Goal: Information Seeking & Learning: Check status

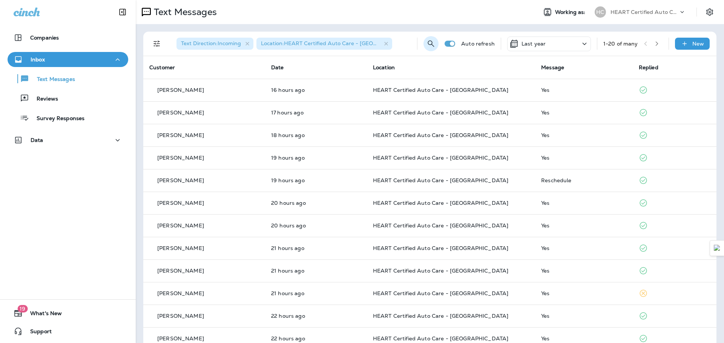
click at [426, 40] on icon "Search Messages" at bounding box center [430, 43] width 9 height 9
click at [388, 45] on input "text" at bounding box center [414, 43] width 67 height 20
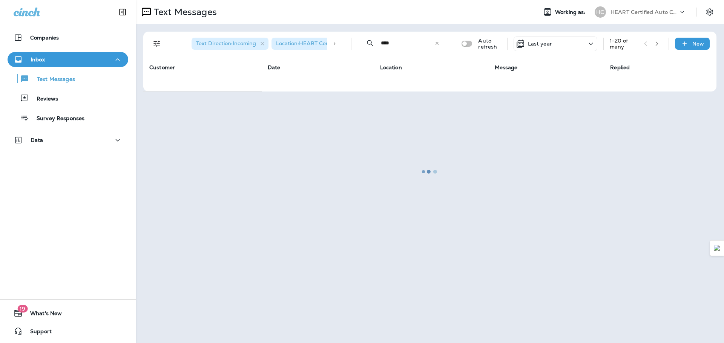
type input "****"
click at [441, 41] on div at bounding box center [429, 172] width 586 height 342
click at [261, 42] on div at bounding box center [429, 172] width 586 height 342
click at [248, 43] on div at bounding box center [429, 172] width 586 height 342
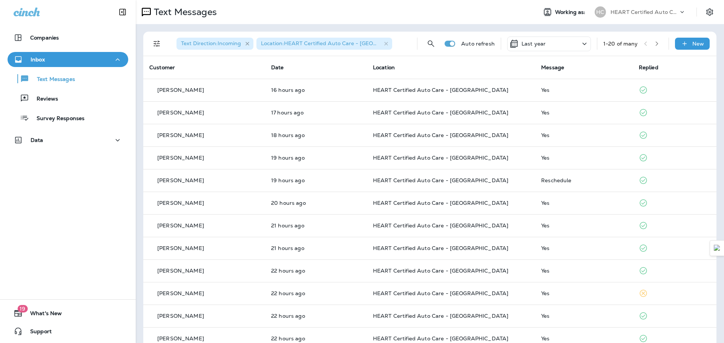
click at [245, 43] on icon "button" at bounding box center [247, 44] width 6 height 6
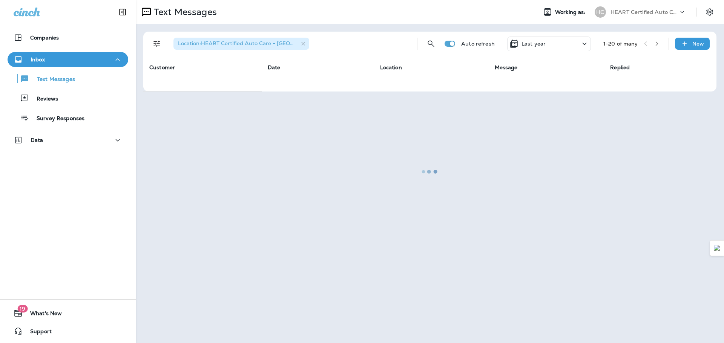
click at [429, 41] on div at bounding box center [429, 172] width 586 height 342
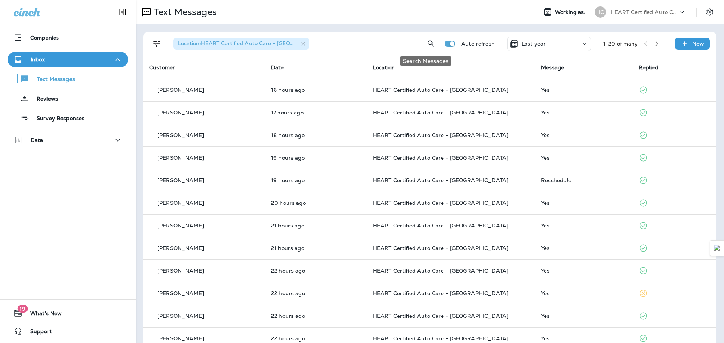
click at [429, 41] on icon "Search Messages" at bounding box center [430, 43] width 9 height 9
drag, startPoint x: 371, startPoint y: 41, endPoint x: 377, endPoint y: 41, distance: 6.4
click at [371, 41] on input "text" at bounding box center [397, 43] width 67 height 20
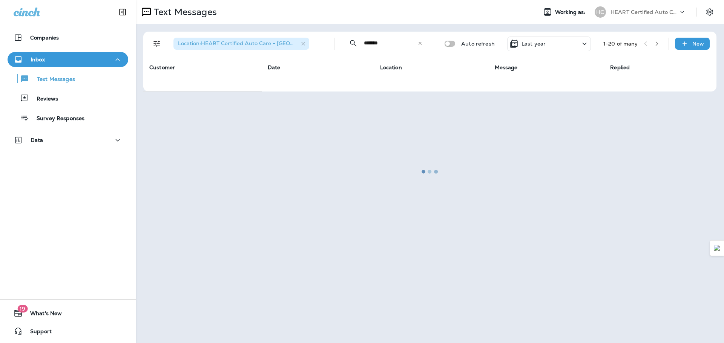
type input "*******"
click at [303, 43] on div at bounding box center [429, 172] width 586 height 342
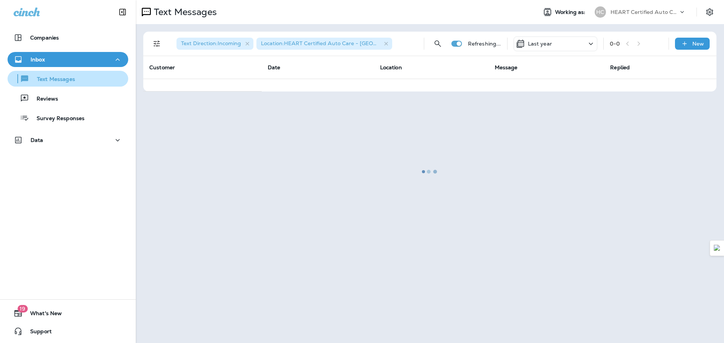
click at [76, 78] on div "Text Messages" at bounding box center [68, 78] width 115 height 11
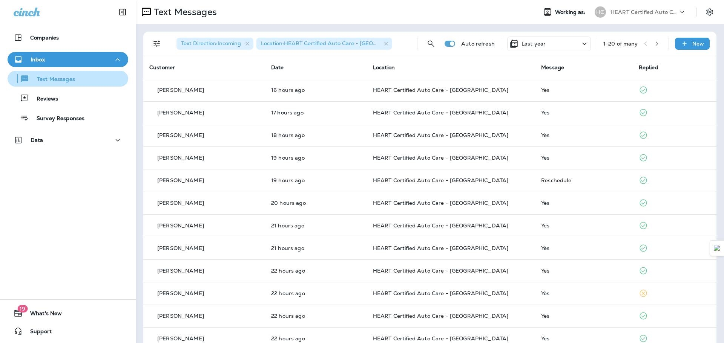
click at [72, 76] on p "Text Messages" at bounding box center [52, 79] width 46 height 7
click at [142, 40] on div "Text Direction : Incoming Location : HEART Certified Auto Care - [GEOGRAPHIC_DA…" at bounding box center [430, 281] width 588 height 515
click at [153, 41] on icon "Filters" at bounding box center [156, 43] width 9 height 9
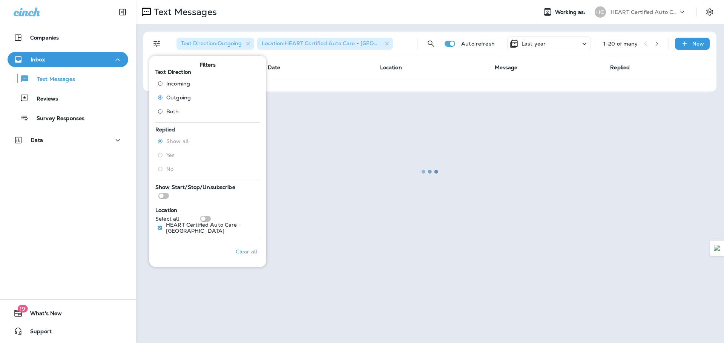
click at [418, 24] on div at bounding box center [429, 172] width 586 height 342
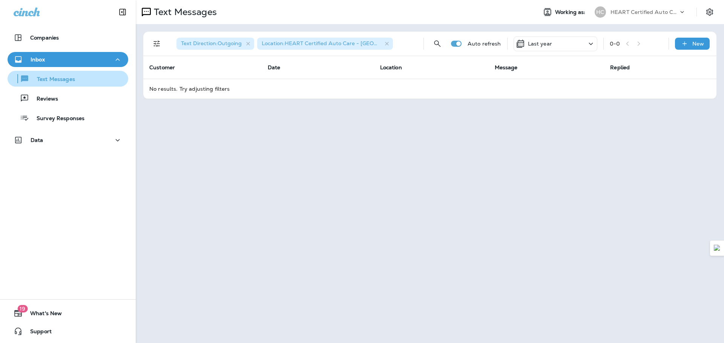
click at [69, 76] on p "Text Messages" at bounding box center [52, 79] width 46 height 7
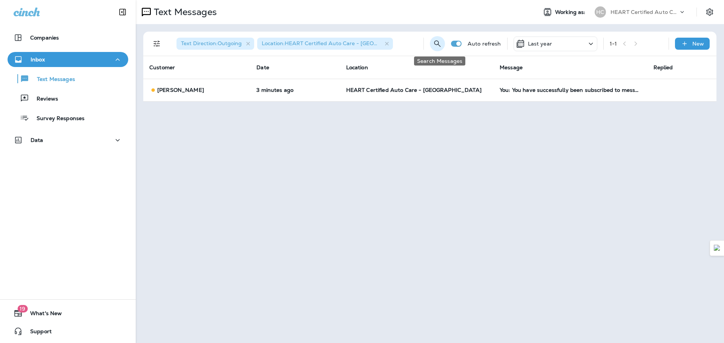
click at [436, 43] on icon "Search Messages" at bounding box center [437, 43] width 6 height 6
click at [417, 47] on input "text" at bounding box center [414, 43] width 67 height 20
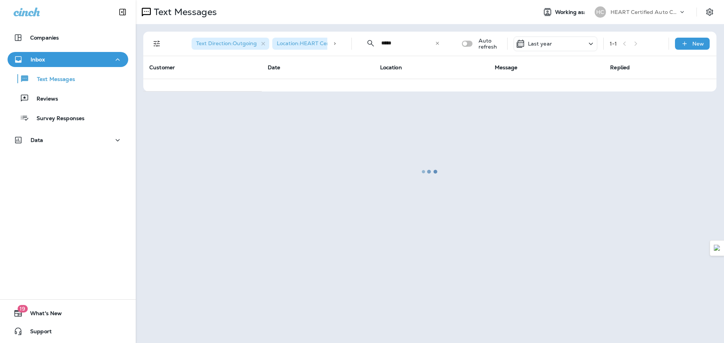
type input "*****"
click at [41, 98] on p "Reviews" at bounding box center [43, 99] width 29 height 7
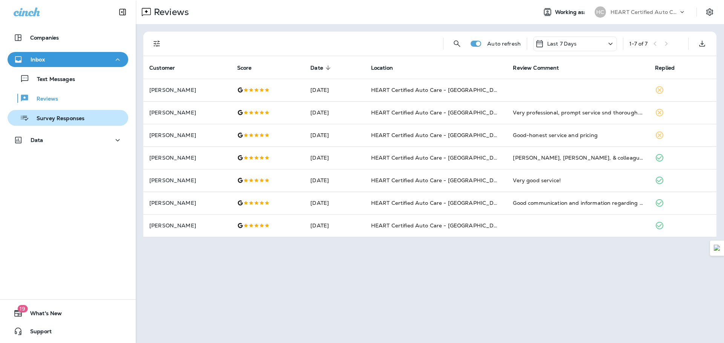
click at [66, 118] on p "Survey Responses" at bounding box center [56, 118] width 55 height 7
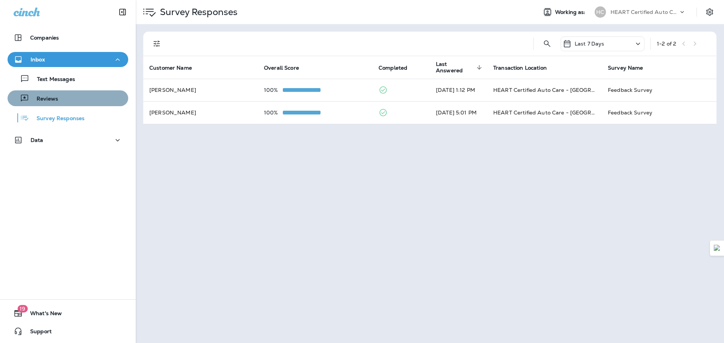
click at [78, 97] on div "Reviews" at bounding box center [68, 98] width 115 height 11
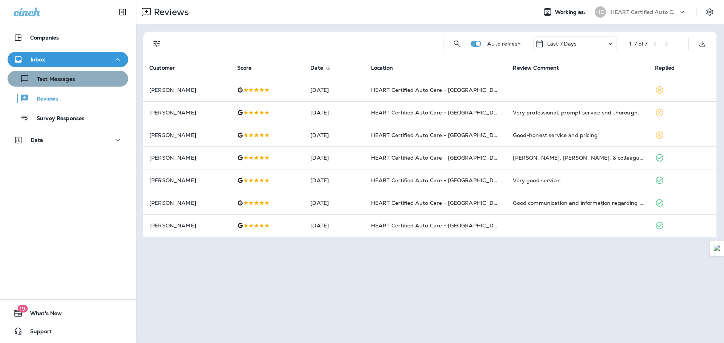
click at [85, 78] on div "Text Messages" at bounding box center [68, 78] width 115 height 11
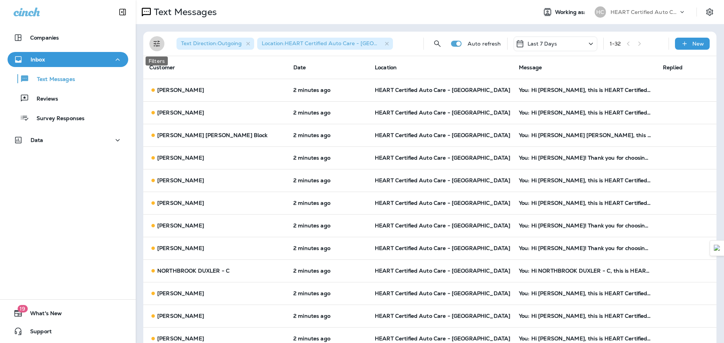
click at [159, 43] on icon "Filters" at bounding box center [156, 43] width 9 height 9
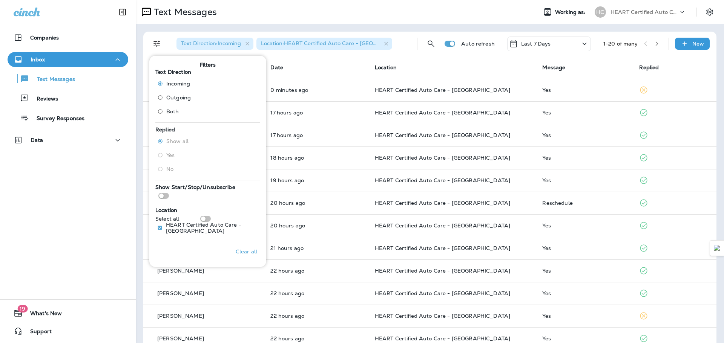
click at [271, 17] on div "Text Messages" at bounding box center [333, 12] width 395 height 15
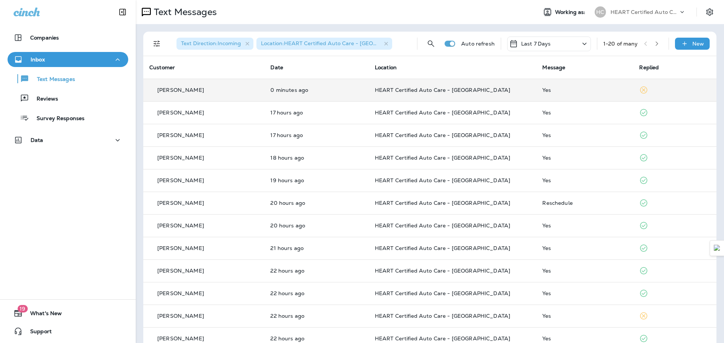
click at [379, 94] on td "HEART Certified Auto Care - [GEOGRAPHIC_DATA]" at bounding box center [453, 90] width 168 height 23
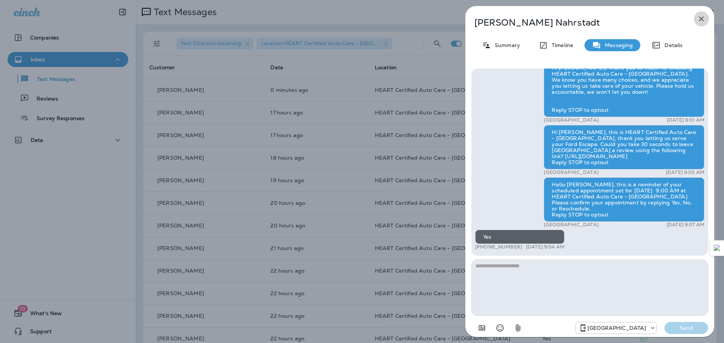
click at [698, 15] on icon "button" at bounding box center [700, 18] width 9 height 9
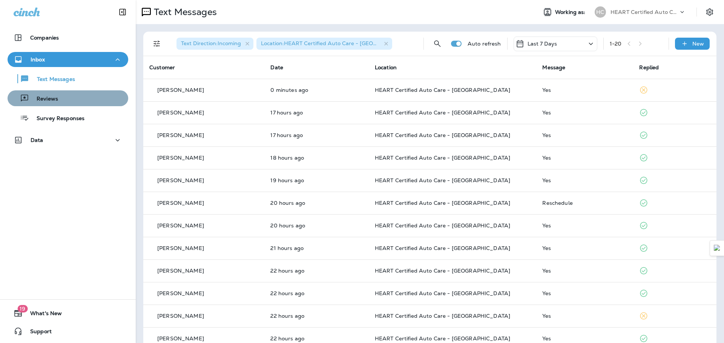
click at [69, 97] on div "Reviews" at bounding box center [68, 98] width 115 height 11
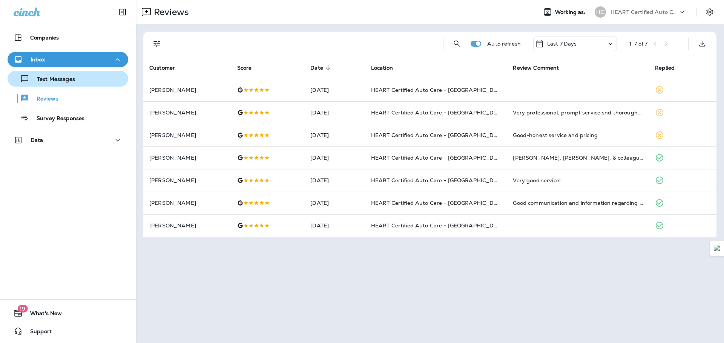
click at [72, 81] on p "Text Messages" at bounding box center [52, 79] width 46 height 7
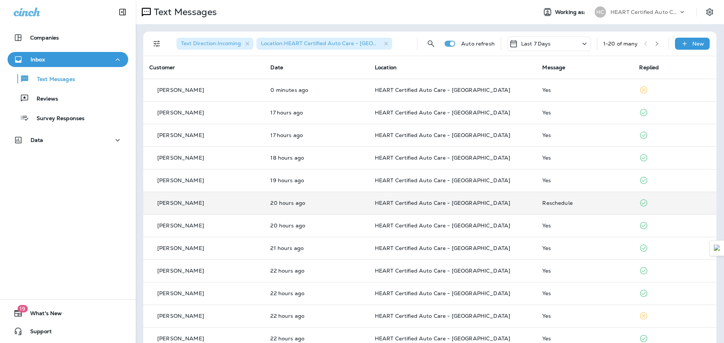
click at [430, 207] on td "HEART Certified Auto Care - [GEOGRAPHIC_DATA]" at bounding box center [453, 203] width 168 height 23
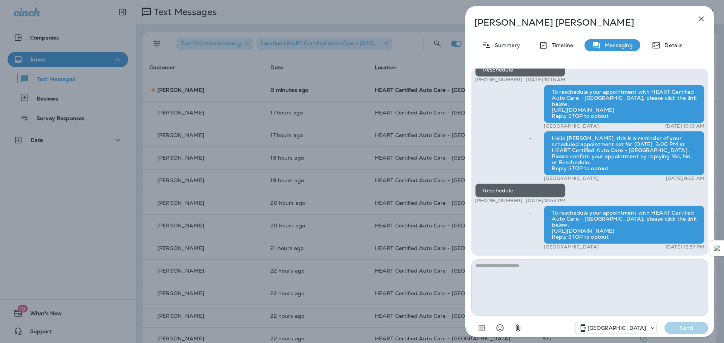
click at [699, 18] on icon "button" at bounding box center [700, 18] width 9 height 9
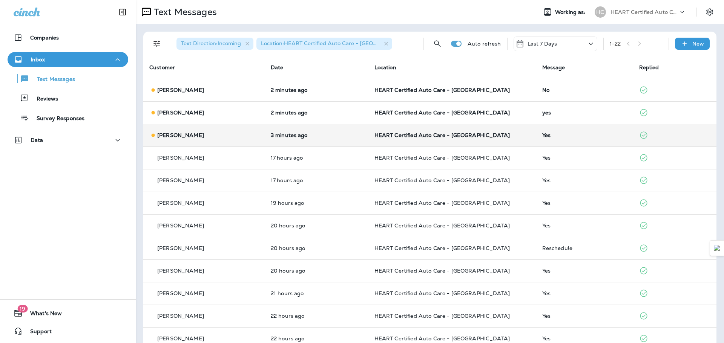
click at [258, 128] on td "[PERSON_NAME]" at bounding box center [203, 135] width 121 height 23
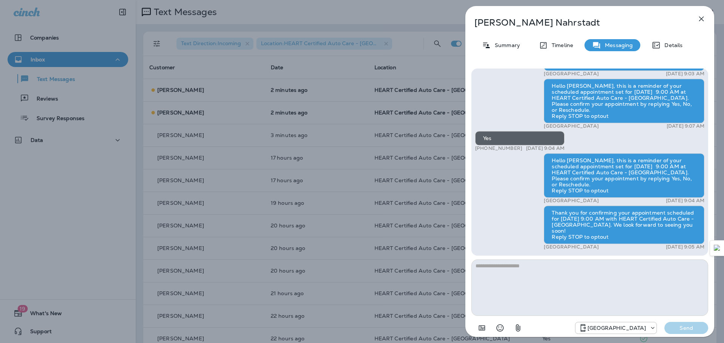
click at [702, 16] on icon "button" at bounding box center [700, 18] width 9 height 9
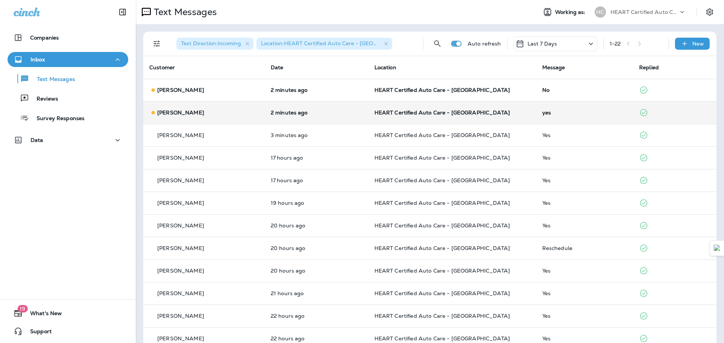
click at [258, 112] on div "[PERSON_NAME]" at bounding box center [203, 113] width 109 height 8
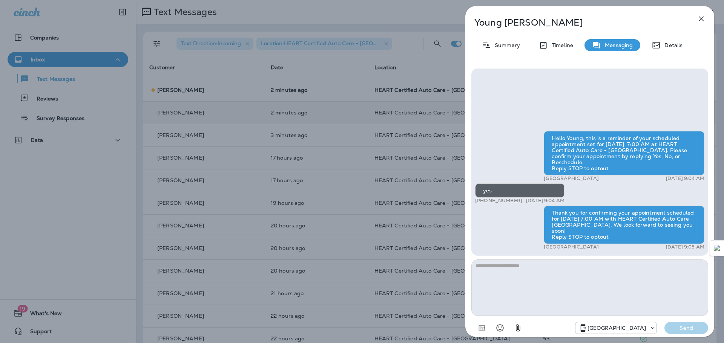
click at [695, 17] on button "button" at bounding box center [700, 18] width 15 height 15
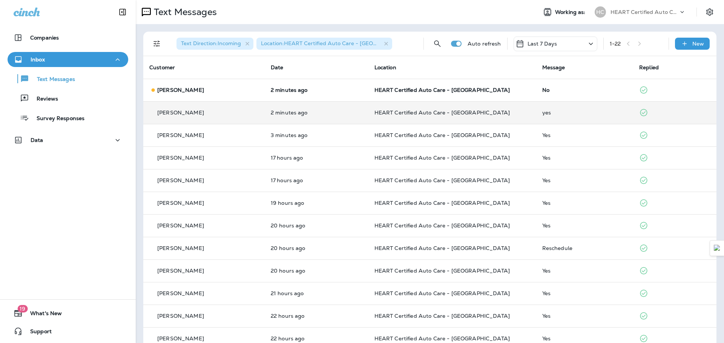
click at [140, 90] on div "Text Direction : Incoming Location : HEART Certified Auto Care - [GEOGRAPHIC_DA…" at bounding box center [430, 304] width 588 height 560
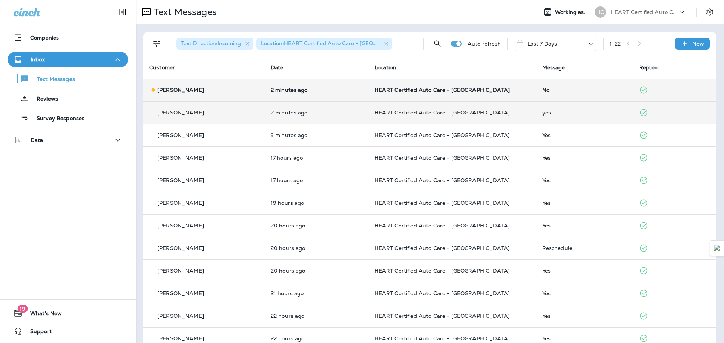
click at [155, 89] on icon at bounding box center [153, 90] width 8 height 8
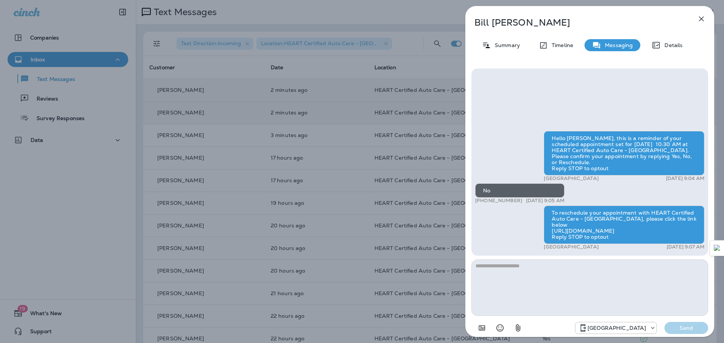
click at [699, 17] on icon "button" at bounding box center [701, 19] width 5 height 5
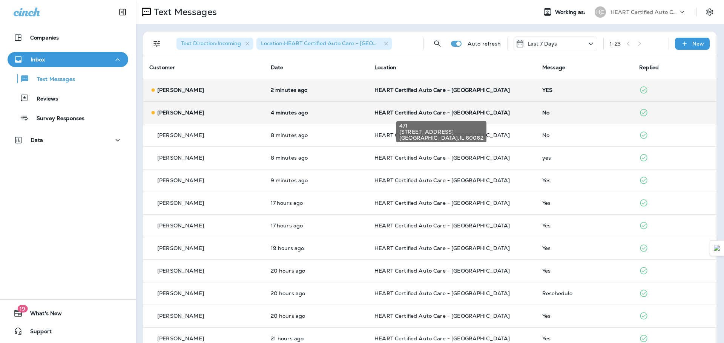
click at [423, 112] on span "HEART Certified Auto Care - [GEOGRAPHIC_DATA]" at bounding box center [441, 112] width 135 height 7
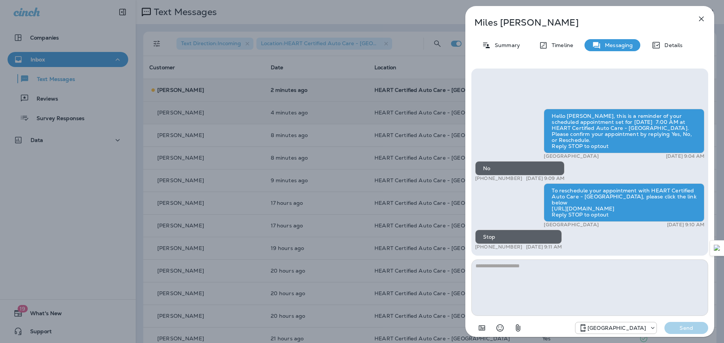
click at [279, 66] on div "Miles [PERSON_NAME] Summary Timeline Messaging Details Hello [PERSON_NAME], thi…" at bounding box center [362, 171] width 724 height 343
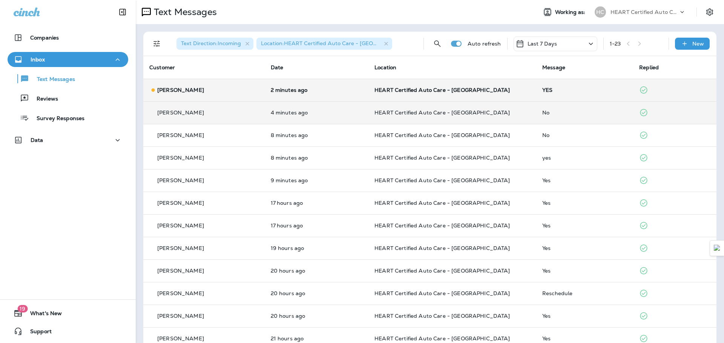
click at [207, 86] on div "[PERSON_NAME]" at bounding box center [203, 90] width 109 height 8
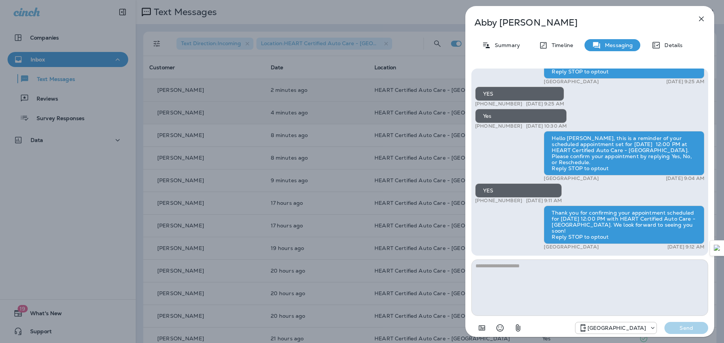
click at [702, 17] on icon "button" at bounding box center [701, 19] width 5 height 5
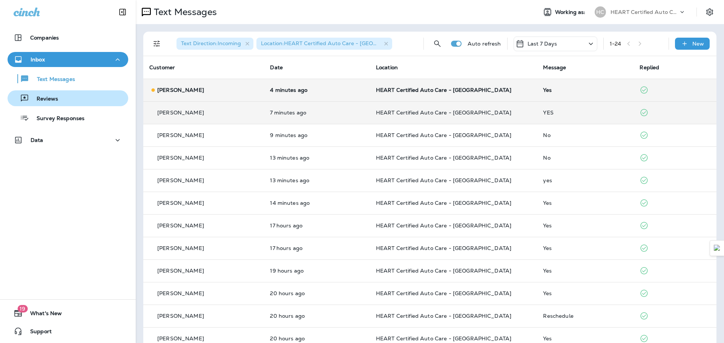
click at [53, 96] on p "Reviews" at bounding box center [43, 99] width 29 height 7
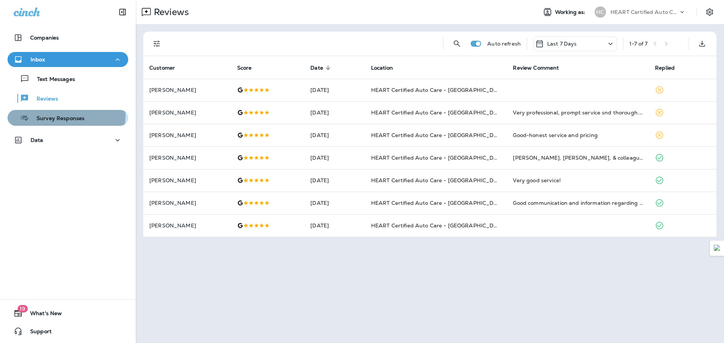
click at [56, 115] on p "Survey Responses" at bounding box center [56, 118] width 55 height 7
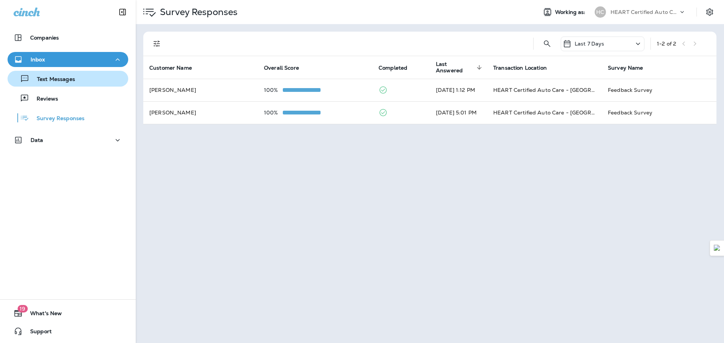
click at [82, 83] on div "Text Messages" at bounding box center [68, 78] width 115 height 11
